Goal: Task Accomplishment & Management: Use online tool/utility

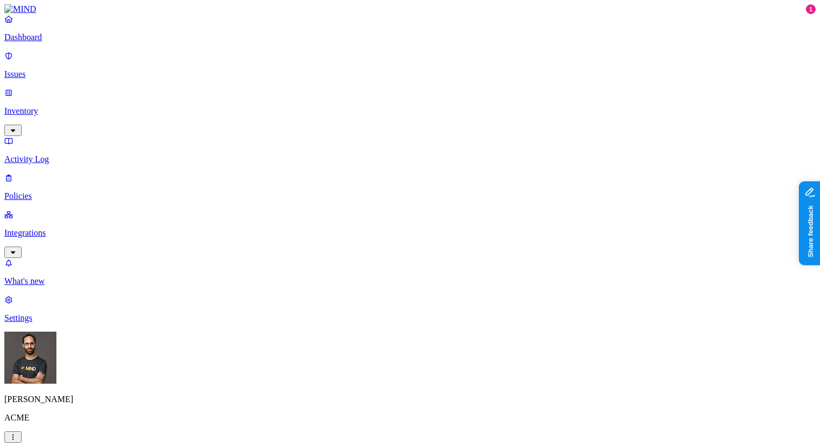
click at [66, 228] on p "Integrations" at bounding box center [409, 233] width 811 height 10
